Goal: Information Seeking & Learning: Compare options

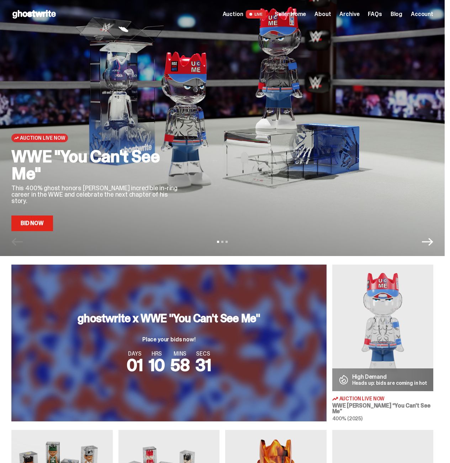
click at [301, 17] on span "Seller Home" at bounding box center [290, 14] width 31 height 6
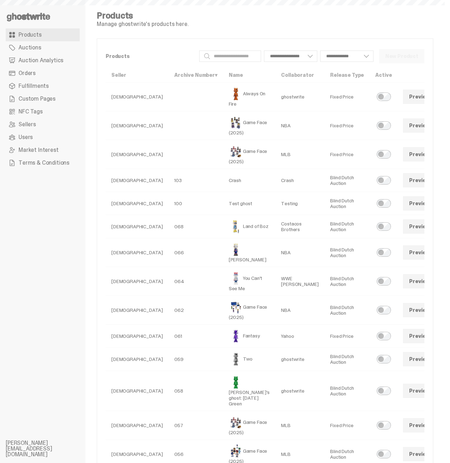
select select
click at [237, 57] on input "Search" at bounding box center [230, 55] width 62 height 11
type input "****"
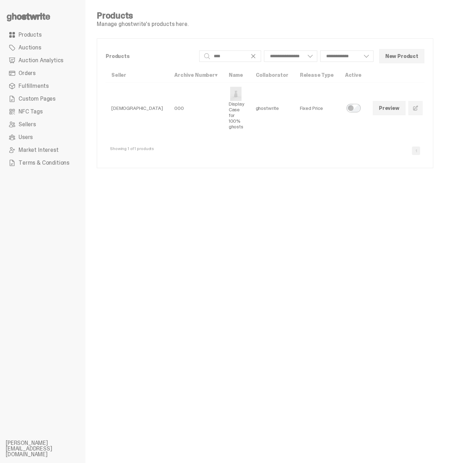
click at [413, 108] on span at bounding box center [416, 108] width 6 height 6
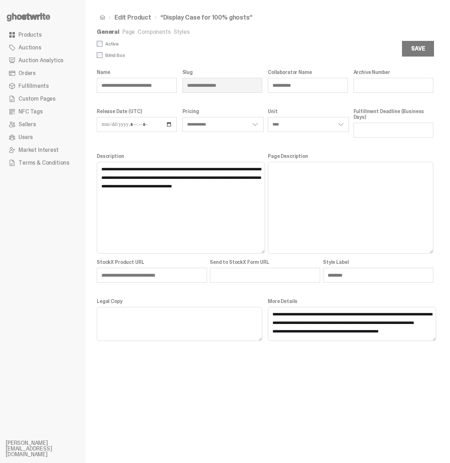
click at [305, 30] on ul "General Page Components Styles" at bounding box center [265, 32] width 336 height 7
click at [179, 31] on link "Styles" at bounding box center [182, 31] width 16 height 7
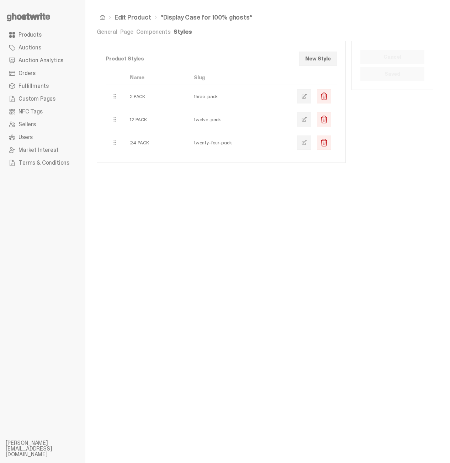
click at [305, 102] on link at bounding box center [304, 96] width 14 height 14
click at [307, 122] on span at bounding box center [304, 120] width 6 height 6
click at [307, 145] on span at bounding box center [304, 143] width 6 height 6
click at [306, 101] on link at bounding box center [304, 96] width 14 height 14
click at [307, 99] on span at bounding box center [304, 97] width 6 height 6
